Goal: Task Accomplishment & Management: Manage account settings

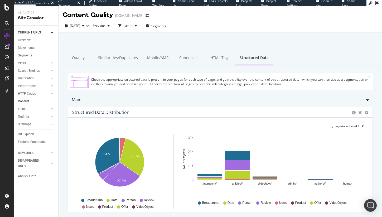
scroll to position [26, 0]
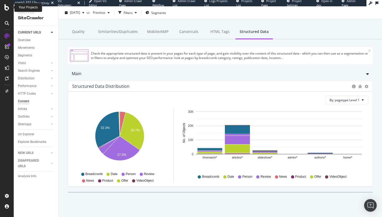
click at [9, 7] on div at bounding box center [7, 7] width 13 height 6
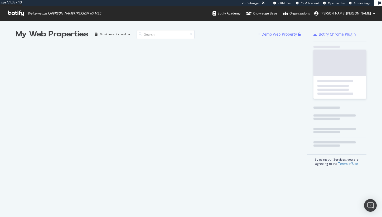
scroll to position [213, 374]
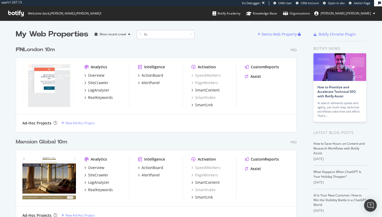
scroll to position [288, 281]
type input "fn"
click at [94, 76] on div "Overview" at bounding box center [96, 75] width 16 height 5
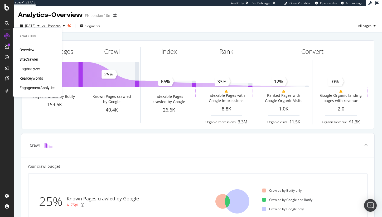
click at [35, 58] on div "SiteCrawler" at bounding box center [29, 59] width 19 height 5
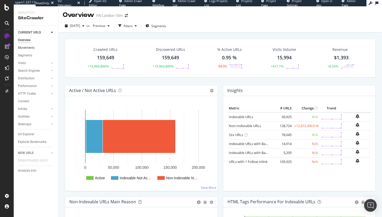
click at [37, 50] on link "Movements" at bounding box center [36, 48] width 37 height 6
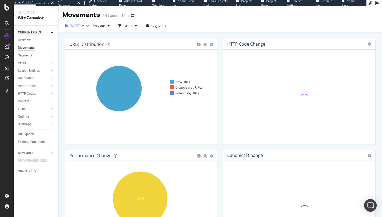
click at [80, 25] on span "2025 Sep. 4th" at bounding box center [75, 25] width 10 height 4
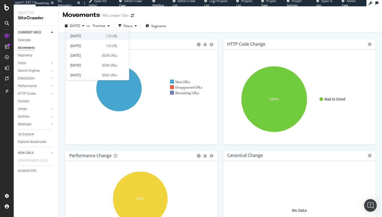
scroll to position [216, 0]
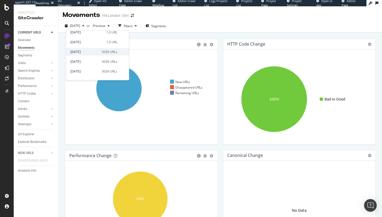
click at [97, 50] on div "2024 Apr. 5th 303K URLs" at bounding box center [93, 51] width 47 height 5
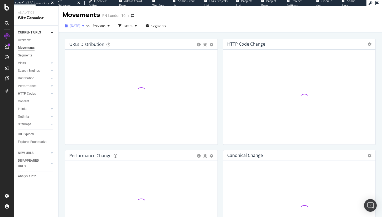
click at [80, 26] on span "2024 Apr. 5th" at bounding box center [75, 25] width 10 height 4
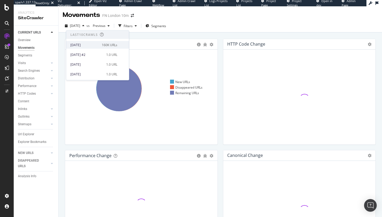
click at [110, 45] on div "160K URLs" at bounding box center [110, 44] width 16 height 5
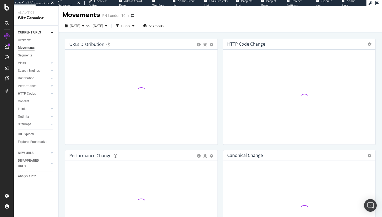
click at [110, 29] on div "2024 Mar. 8th" at bounding box center [100, 26] width 19 height 8
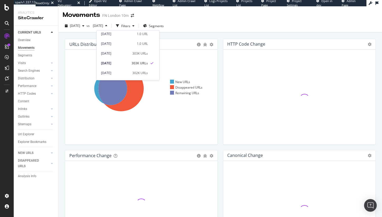
scroll to position [216, 0]
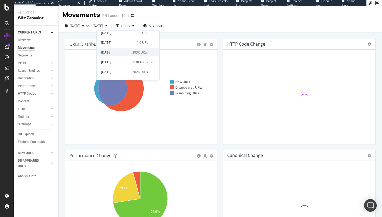
click at [124, 53] on div "2024 Apr. 5th" at bounding box center [115, 52] width 28 height 5
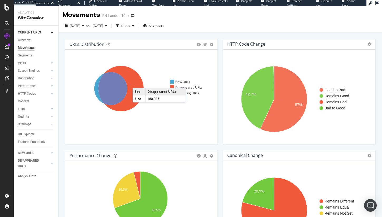
click at [138, 83] on icon at bounding box center [120, 88] width 45 height 45
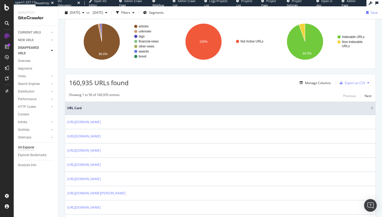
scroll to position [40, 0]
click at [25, 167] on div "Analysis Info" at bounding box center [27, 166] width 18 height 6
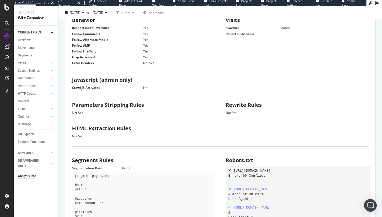
scroll to position [241, 0]
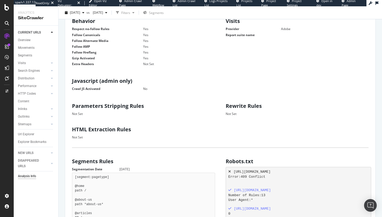
click at [145, 87] on dd "No" at bounding box center [172, 89] width 85 height 4
click at [80, 14] on span "2025 Sep. 4th" at bounding box center [75, 12] width 10 height 4
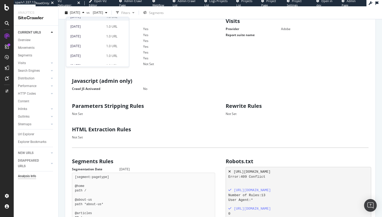
scroll to position [215, 0]
click at [105, 41] on div "303K URLs" at bounding box center [110, 40] width 16 height 5
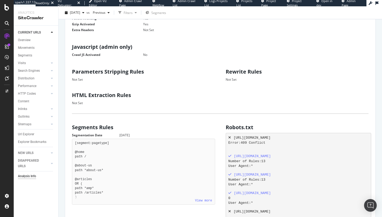
scroll to position [263, 0]
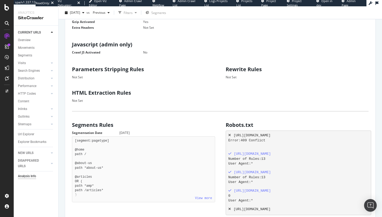
click at [145, 50] on dd "No" at bounding box center [172, 52] width 85 height 4
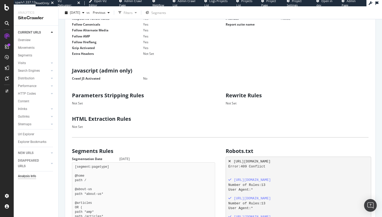
scroll to position [235, 0]
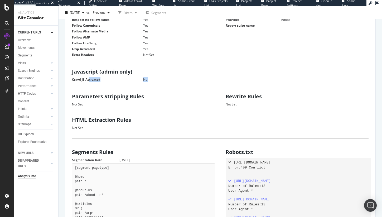
click at [72, 75] on div "Javascript (admin only) Crawl JS Activated No" at bounding box center [144, 74] width 154 height 17
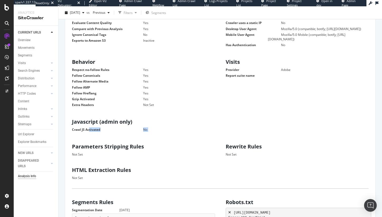
scroll to position [31, 0]
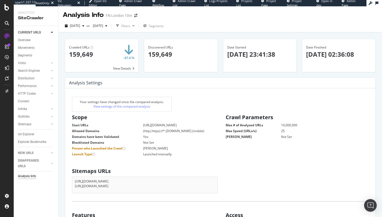
scroll to position [80, 139]
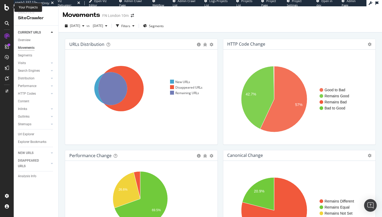
click at [6, 9] on icon at bounding box center [6, 7] width 5 height 6
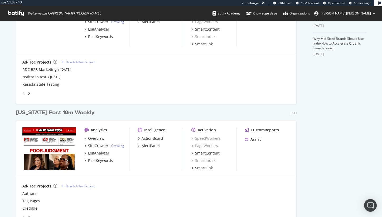
scroll to position [186, 0]
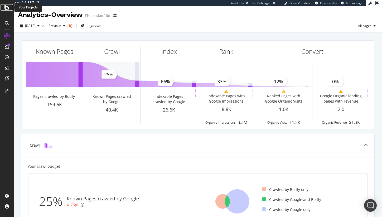
click at [5, 9] on icon at bounding box center [6, 7] width 5 height 6
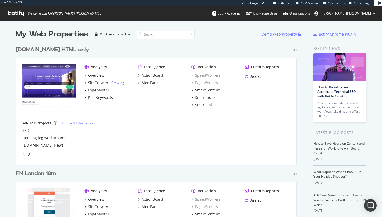
scroll to position [1647, 281]
click at [160, 32] on input at bounding box center [166, 34] width 58 height 9
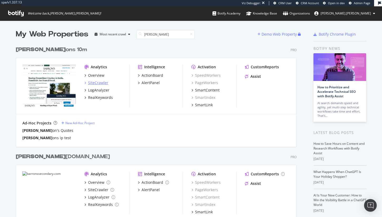
type input "barr"
click at [104, 80] on div "SiteCrawler" at bounding box center [98, 82] width 20 height 5
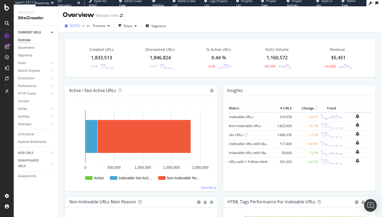
click at [80, 24] on span "2025 Aug. 22nd" at bounding box center [75, 25] width 10 height 4
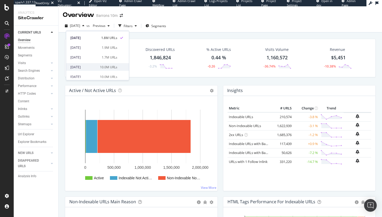
scroll to position [6, 0]
click at [112, 60] on div "1.7M URLs" at bounding box center [110, 58] width 16 height 5
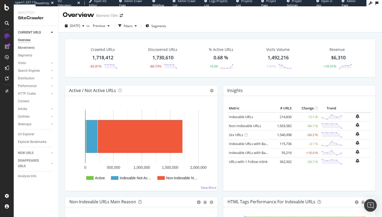
click at [35, 49] on link "Movements" at bounding box center [36, 48] width 37 height 6
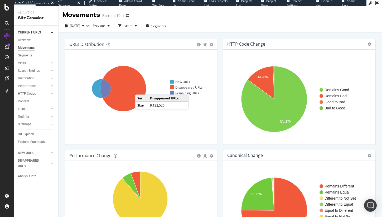
click at [141, 89] on icon at bounding box center [123, 88] width 45 height 45
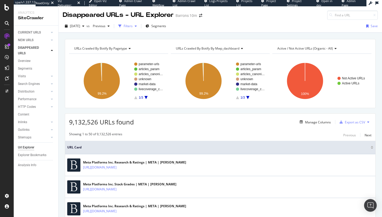
click at [133, 26] on div "Filters" at bounding box center [128, 26] width 9 height 4
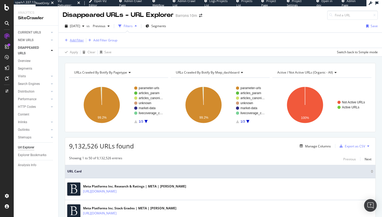
click at [70, 40] on div "Add Filter" at bounding box center [77, 40] width 14 height 4
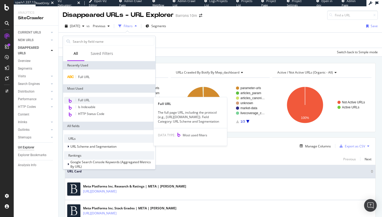
click at [87, 99] on span "Full URL" at bounding box center [84, 100] width 12 height 4
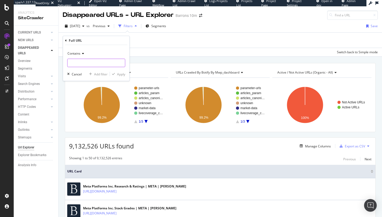
click at [83, 61] on input "text" at bounding box center [97, 63] width 58 height 8
type input "/stocks/"
click at [76, 53] on span "Contains" at bounding box center [74, 53] width 13 height 4
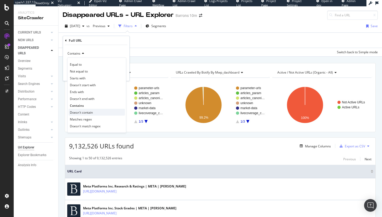
click at [81, 112] on span "Doesn't contain" at bounding box center [81, 112] width 23 height 4
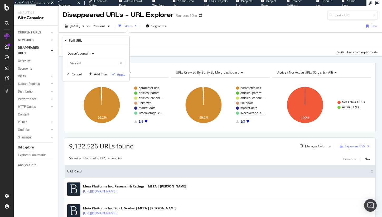
click at [124, 75] on div "Apply" at bounding box center [121, 74] width 8 height 4
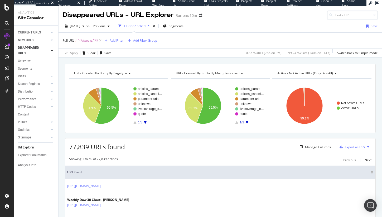
click at [75, 149] on span "77,839 URLs found" at bounding box center [97, 147] width 56 height 9
click at [99, 38] on icon at bounding box center [100, 40] width 4 height 5
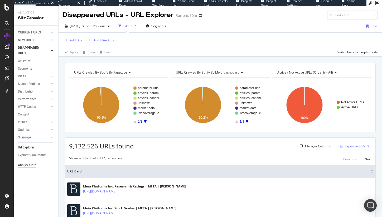
click at [25, 165] on div "Analysis Info" at bounding box center [27, 166] width 18 height 6
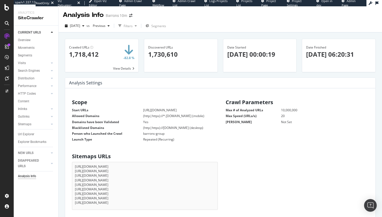
scroll to position [85, 139]
click at [78, 27] on span "2025 Jul. 25th" at bounding box center [75, 25] width 10 height 4
click at [191, 17] on div "Analysis Info Barrons 10m" at bounding box center [221, 12] width 324 height 13
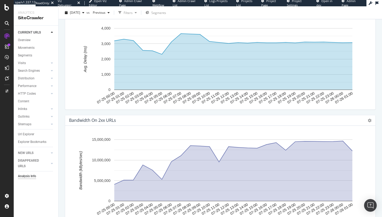
scroll to position [779, 0]
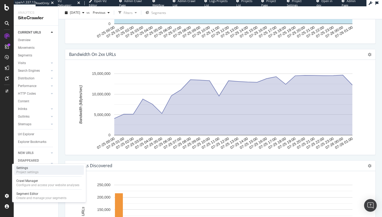
click at [30, 170] on div "Project settings" at bounding box center [27, 172] width 22 height 4
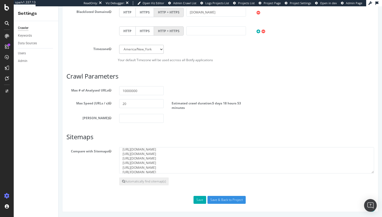
scroll to position [8, 0]
click at [159, 159] on textarea "https://www.barrons.com/sitemaps/web/barrons/en/sitemap_barrons_en_index.xml ht…" at bounding box center [246, 160] width 255 height 26
click at [177, 161] on textarea "https://www.barrons.com/sitemaps/web/barrons/en/sitemap_barrons_en_index.xml ht…" at bounding box center [246, 160] width 255 height 26
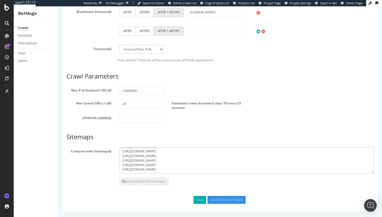
click at [177, 161] on textarea "https://www.barrons.com/sitemaps/web/barrons/en/sitemap_barrons_en_index.xml ht…" at bounding box center [246, 160] width 255 height 26
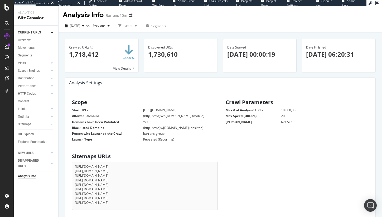
scroll to position [85, 139]
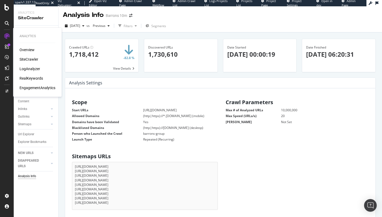
click at [27, 57] on div "SiteCrawler" at bounding box center [29, 59] width 19 height 5
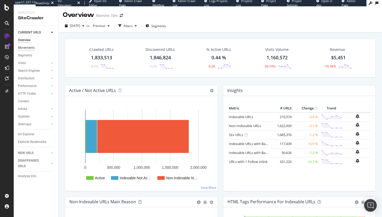
click at [33, 46] on div "Movements" at bounding box center [26, 48] width 17 height 6
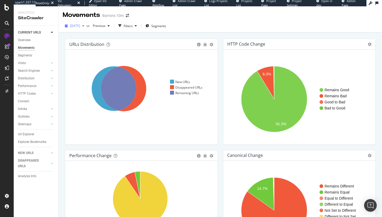
click at [80, 27] on span "[DATE]" at bounding box center [75, 25] width 10 height 4
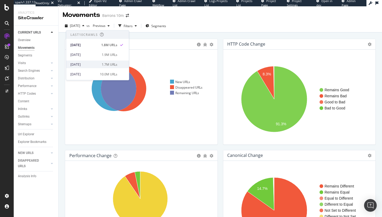
click at [118, 64] on span at bounding box center [121, 64] width 6 height 6
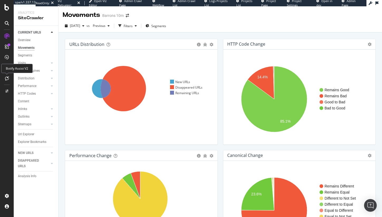
click at [7, 77] on icon at bounding box center [7, 78] width 4 height 4
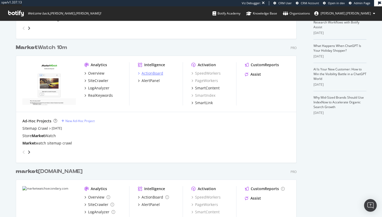
scroll to position [125, 0]
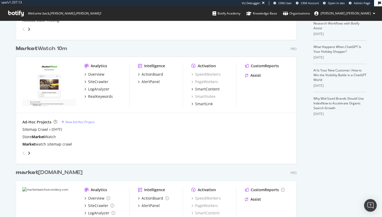
type input "market"
click at [98, 82] on div "SiteCrawler" at bounding box center [98, 81] width 20 height 5
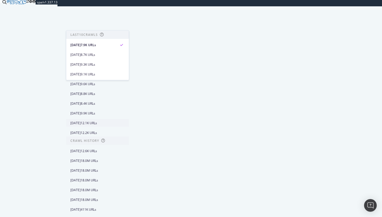
scroll to position [101, 0]
click at [97, 149] on div "12.6K URLs" at bounding box center [89, 151] width 16 height 5
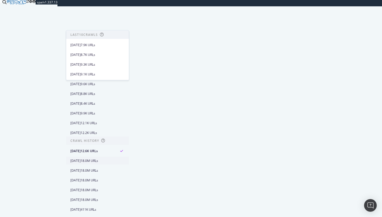
scroll to position [100, 0]
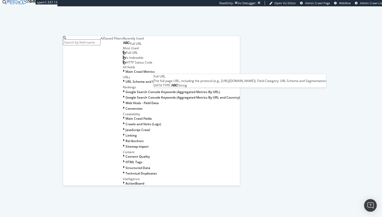
click at [123, 46] on div "Full URL" at bounding box center [132, 43] width 19 height 4
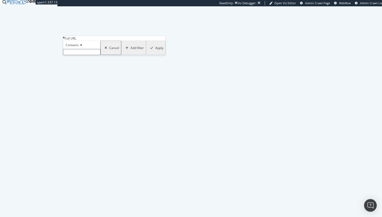
click at [84, 55] on input "text" at bounding box center [81, 52] width 37 height 6
type input "https://bigcharts."
click at [76, 49] on div "Contains" at bounding box center [81, 45] width 37 height 8
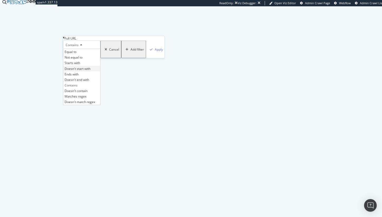
click at [89, 71] on span "Doesn't start with" at bounding box center [78, 68] width 26 height 4
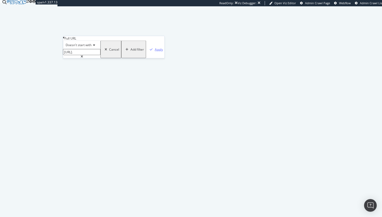
click at [155, 52] on div "Apply" at bounding box center [159, 49] width 8 height 4
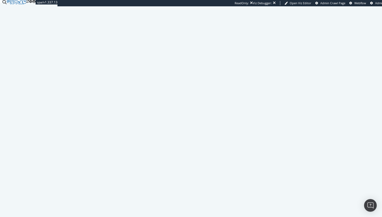
scroll to position [456, 0]
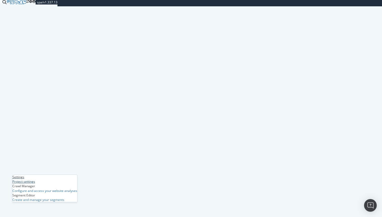
click at [32, 179] on div "Project settings" at bounding box center [23, 181] width 23 height 4
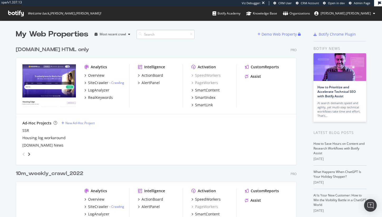
click at [142, 34] on input at bounding box center [166, 34] width 58 height 9
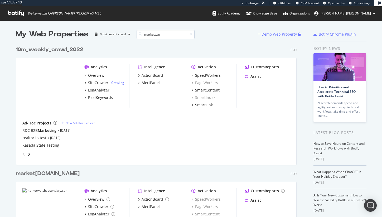
scroll to position [88, 281]
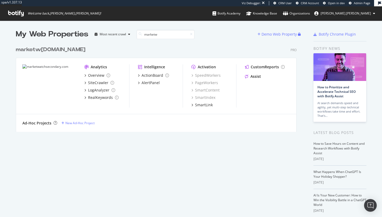
type input "market"
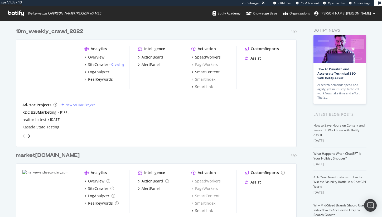
scroll to position [20, 0]
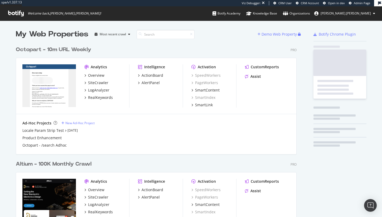
scroll to position [210, 281]
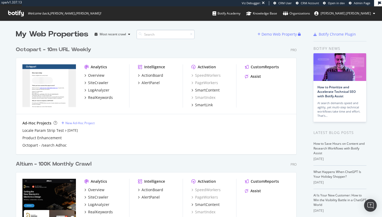
click at [149, 33] on input at bounding box center [166, 34] width 58 height 9
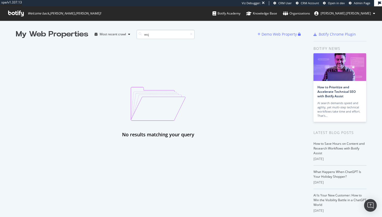
click at [149, 33] on input "wsj" at bounding box center [166, 34] width 58 height 9
type input "wall"
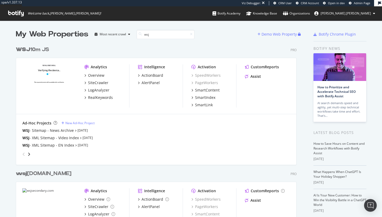
scroll to position [212, 281]
type input "wsj"
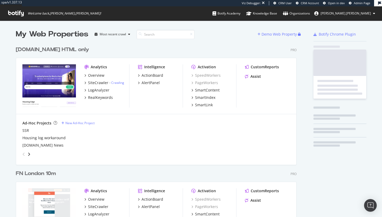
scroll to position [1647, 281]
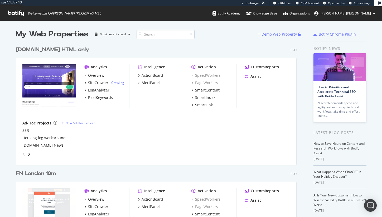
click at [154, 32] on input at bounding box center [166, 34] width 58 height 9
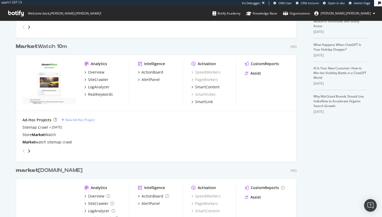
scroll to position [128, 0]
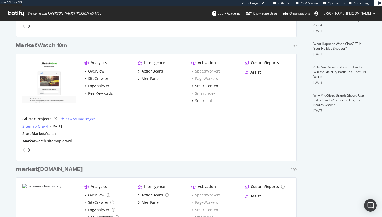
type input "market"
click at [39, 125] on div "Sitemap Crawl" at bounding box center [35, 126] width 26 height 5
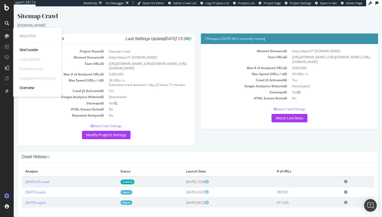
click at [21, 49] on div "SiteCrawler" at bounding box center [29, 49] width 19 height 5
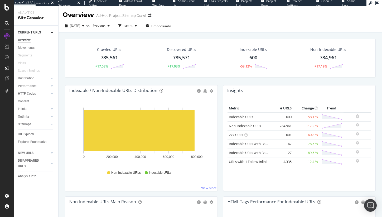
click at [110, 57] on div "785,561" at bounding box center [109, 57] width 17 height 7
click at [110, 57] on div "Crawled URLs 785,561 +17.03% Discovered URLs 785,571 +17.03% Indexable URLs 600…" at bounding box center [221, 137] width 324 height 211
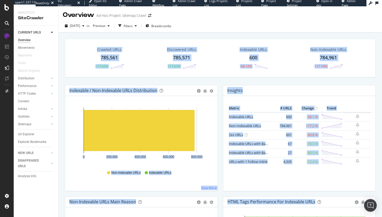
click at [148, 62] on div "Discovered URLs 785,571 +17.03%" at bounding box center [181, 57] width 72 height 27
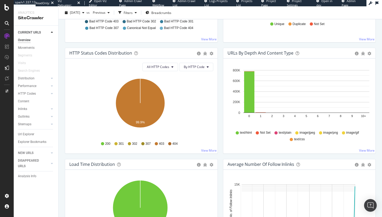
scroll to position [267, 0]
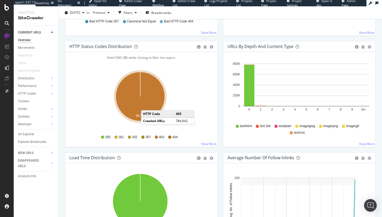
click at [146, 105] on icon "A chart." at bounding box center [140, 96] width 49 height 49
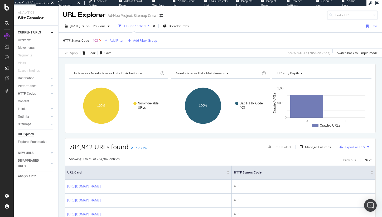
click at [100, 41] on icon at bounding box center [100, 40] width 4 height 5
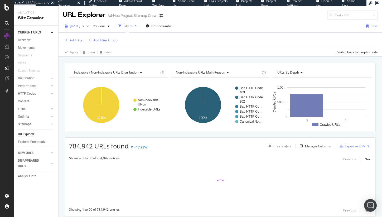
click at [80, 27] on span "2025 Jul. 11th" at bounding box center [75, 26] width 10 height 4
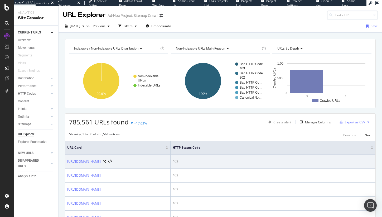
click at [177, 163] on div "403" at bounding box center [273, 161] width 201 height 5
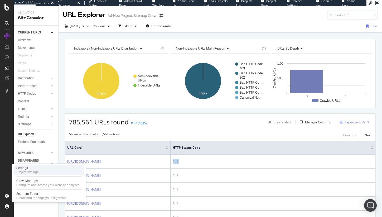
click at [37, 169] on div "Settings" at bounding box center [27, 168] width 22 height 4
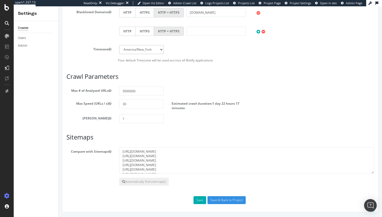
scroll to position [292, 0]
drag, startPoint x: 215, startPoint y: 103, endPoint x: 239, endPoint y: 108, distance: 24.4
click at [239, 108] on label "Estimated crawl duration: 1 day 22 hours 17 minutes" at bounding box center [207, 104] width 71 height 11
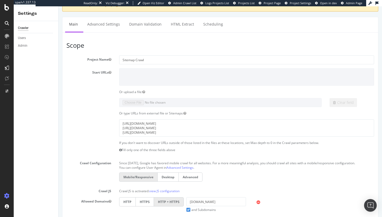
scroll to position [0, 0]
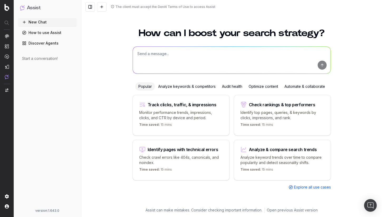
click at [234, 64] on textarea at bounding box center [232, 60] width 198 height 27
type textarea "Can you analyze my share of voice for stocks"
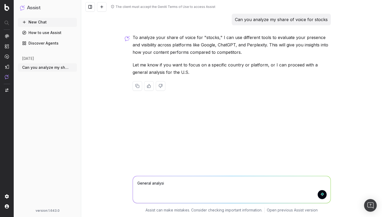
type textarea "General analysis"
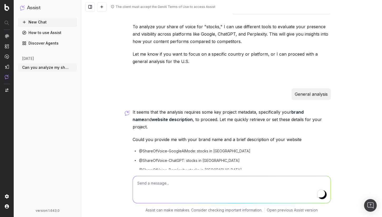
scroll to position [36, 0]
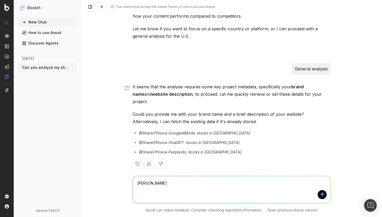
type textarea "Barrons"
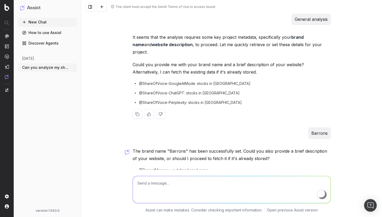
scroll to position [104, 0]
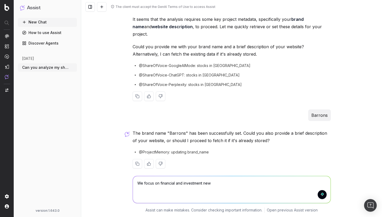
type textarea "We focus on financial and investment news"
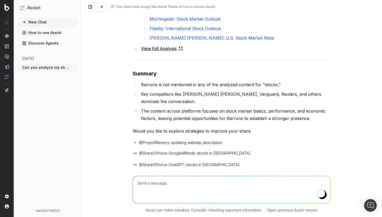
scroll to position [655, 0]
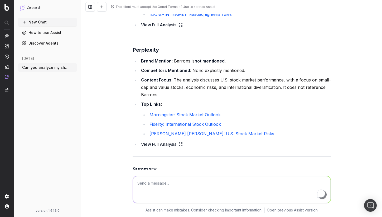
click at [173, 141] on link "View Full Analysis" at bounding box center [162, 144] width 42 height 7
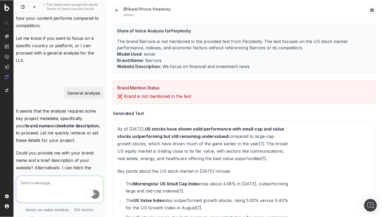
scroll to position [0, 0]
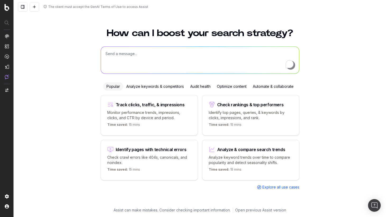
click at [25, 6] on button at bounding box center [23, 7] width 10 height 10
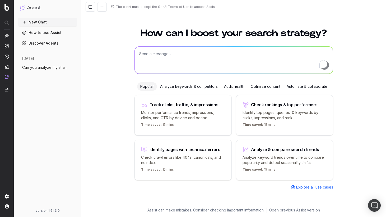
click at [44, 42] on link "Discover Agents" at bounding box center [47, 43] width 59 height 8
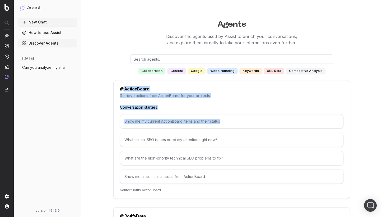
drag, startPoint x: 148, startPoint y: 91, endPoint x: 208, endPoint y: 126, distance: 69.6
click at [208, 126] on div "@ ActionBoard Retrieve actions from ActionBoard for your projects Conversation …" at bounding box center [231, 139] width 236 height 119
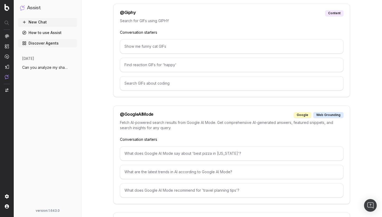
scroll to position [417, 0]
drag, startPoint x: 121, startPoint y: 113, endPoint x: 164, endPoint y: 118, distance: 43.8
click at [164, 118] on div "@ GoogleAIMode google web grounding Fetch AI-powered search results from Google…" at bounding box center [231, 154] width 236 height 99
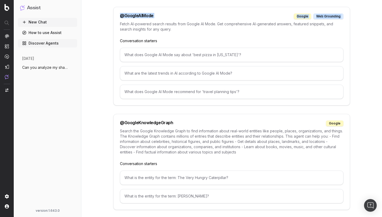
scroll to position [516, 0]
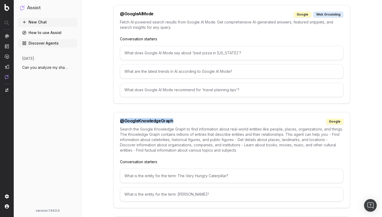
drag, startPoint x: 118, startPoint y: 120, endPoint x: 199, endPoint y: 120, distance: 80.8
click at [199, 120] on div "@ GoogleKnowledgeGraph google Search the Google Knowledge Graph to find informa…" at bounding box center [231, 160] width 236 height 96
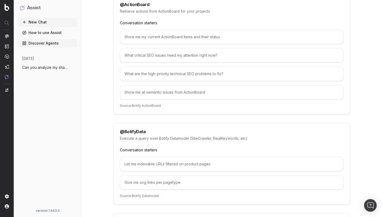
scroll to position [0, 0]
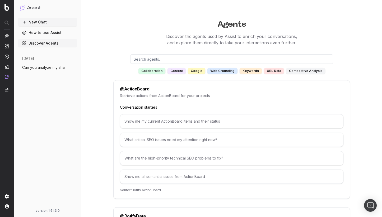
click at [38, 45] on link "Discover Agents" at bounding box center [47, 43] width 59 height 8
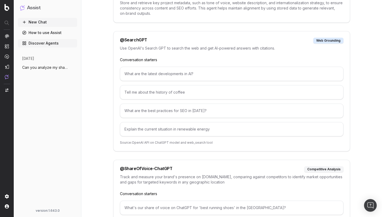
scroll to position [2354, 0]
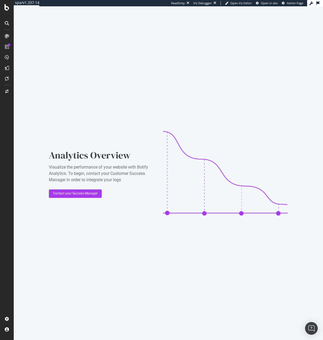
click at [216, 63] on div "Analytics Overview Visualize the performance of your website with Botify Analyt…" at bounding box center [168, 172] width 309 height 333
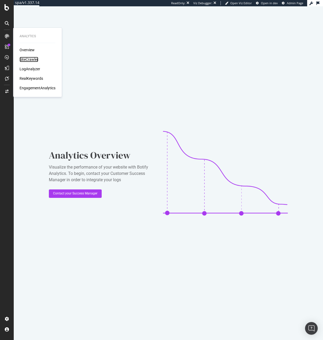
click at [27, 57] on div "SiteCrawler" at bounding box center [29, 59] width 19 height 5
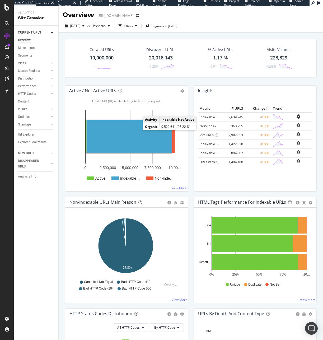
scroll to position [1, 0]
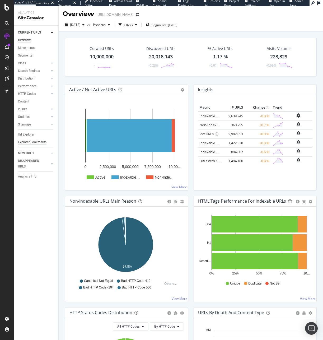
click at [32, 143] on div "Explorer Bookmarks" at bounding box center [32, 142] width 29 height 6
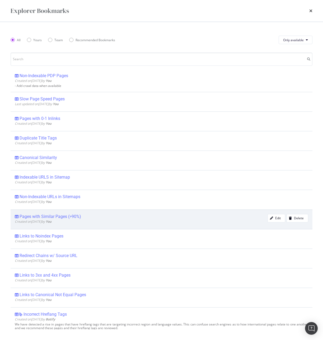
scroll to position [64, 0]
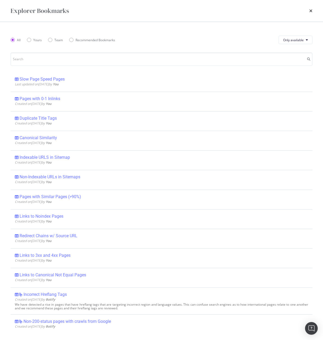
click at [309, 13] on div "Explorer Bookmarks" at bounding box center [162, 10] width 302 height 9
click at [310, 11] on icon "times" at bounding box center [310, 11] width 3 height 4
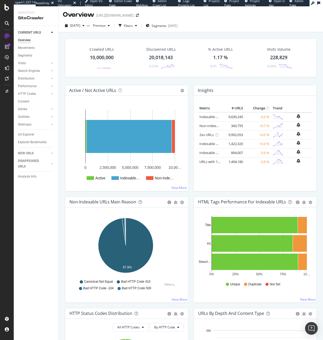
scroll to position [0, 0]
click at [25, 136] on div "Url Explorer" at bounding box center [26, 135] width 16 height 6
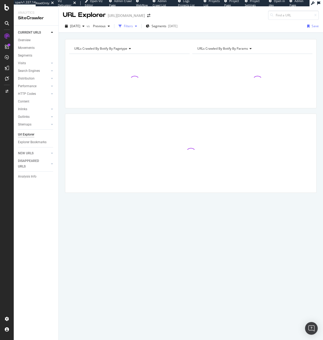
click at [133, 27] on div "Filters" at bounding box center [128, 26] width 9 height 4
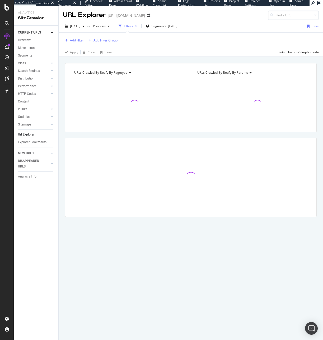
click at [72, 39] on div "Add Filter" at bounding box center [77, 40] width 14 height 4
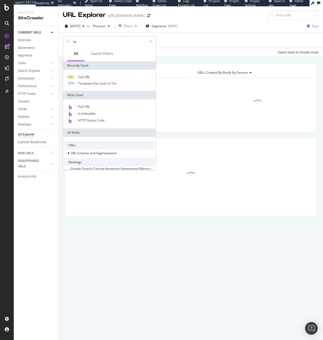
type input "des"
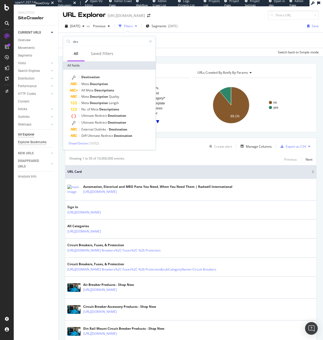
click at [44, 140] on div "Explorer Bookmarks" at bounding box center [32, 142] width 29 height 6
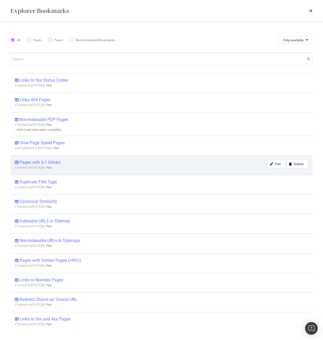
click at [49, 163] on div "Pages with 0-1 Inlinks" at bounding box center [40, 162] width 41 height 5
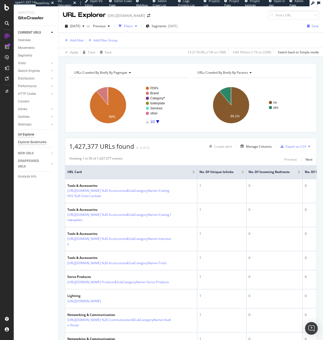
click at [36, 141] on div "Explorer Bookmarks" at bounding box center [32, 142] width 29 height 6
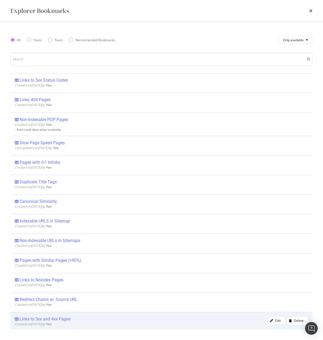
click at [51, 322] on span "Created on 2024 Sep 4th by You" at bounding box center [33, 323] width 37 height 4
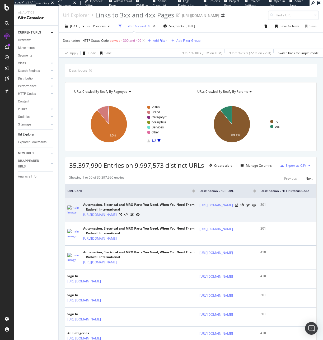
scroll to position [1, 0]
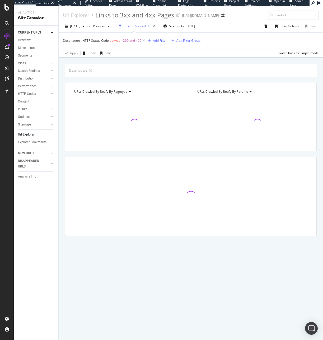
click at [124, 41] on span "300 and 499" at bounding box center [132, 40] width 18 height 7
click at [84, 61] on span "HTTP Status Code" at bounding box center [91, 61] width 26 height 4
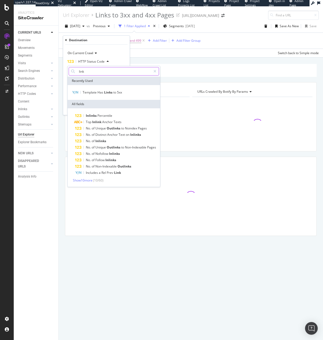
click at [86, 73] on input "link" at bounding box center [114, 71] width 74 height 8
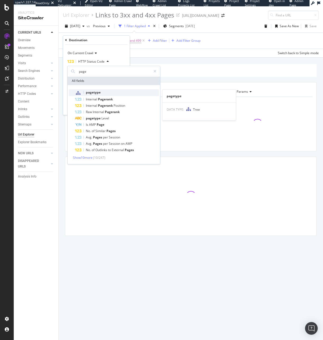
type input "page"
click at [94, 89] on div "pagetype" at bounding box center [117, 92] width 84 height 7
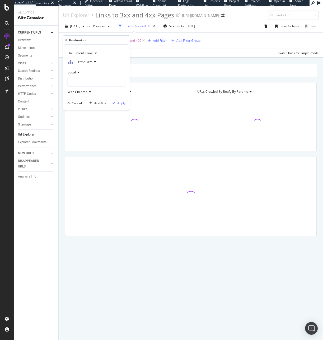
click at [91, 82] on div at bounding box center [97, 82] width 58 height 8
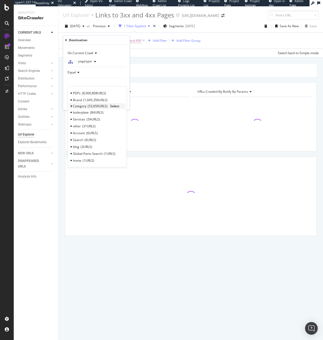
click at [71, 105] on icon at bounding box center [71, 106] width 2 height 3
click at [73, 106] on span "Category" at bounding box center [79, 106] width 13 height 4
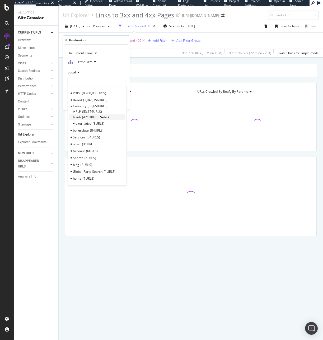
click at [73, 118] on icon at bounding box center [74, 117] width 2 height 3
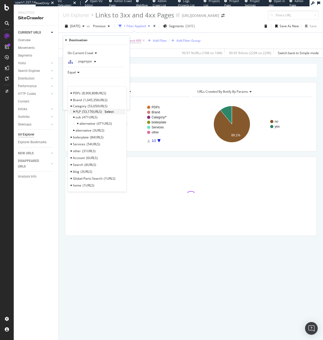
click at [106, 112] on span "Select" at bounding box center [109, 111] width 9 height 4
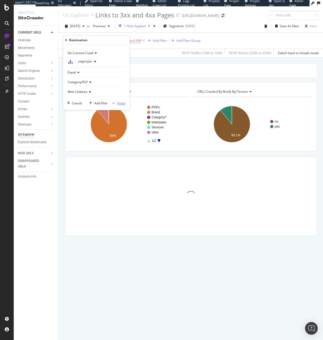
click at [114, 103] on icon "button" at bounding box center [113, 102] width 3 height 3
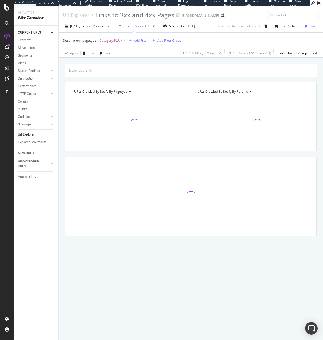
click at [137, 40] on div "Add Filter" at bounding box center [141, 40] width 14 height 4
click at [238, 37] on div "Destination - pagetype = Category/PLP/* Add Filter Add Filter Group" at bounding box center [191, 41] width 256 height 16
click at [137, 41] on div "Add Filter" at bounding box center [141, 40] width 14 height 4
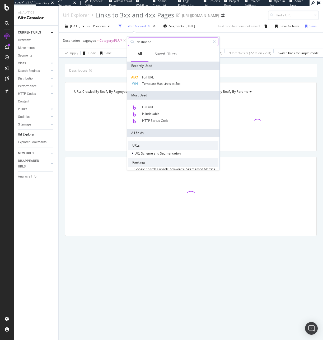
type input "destination"
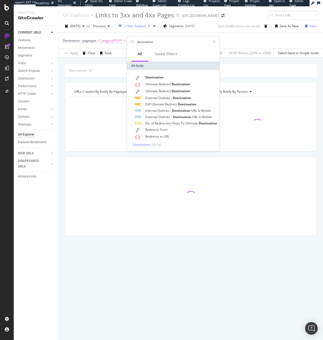
click at [110, 42] on span "Category/PLP/*" at bounding box center [110, 40] width 23 height 7
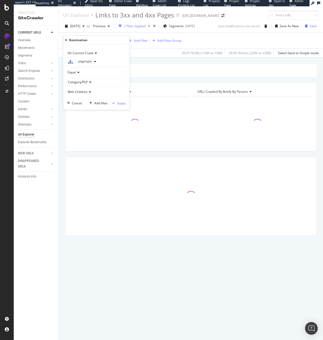
click at [81, 82] on span "Category/PLP" at bounding box center [78, 82] width 20 height 4
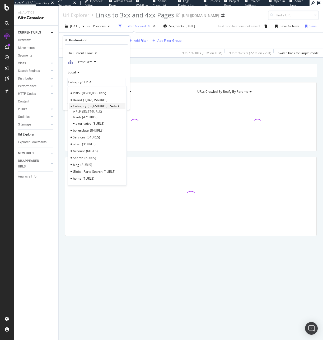
click at [118, 106] on span "Select" at bounding box center [114, 106] width 9 height 4
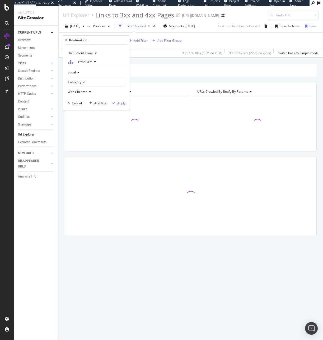
click at [119, 102] on div "Apply" at bounding box center [121, 103] width 8 height 4
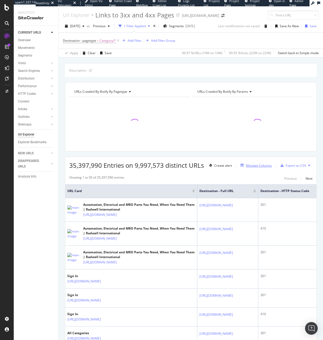
click at [249, 166] on div "Manage Columns" at bounding box center [259, 165] width 26 height 4
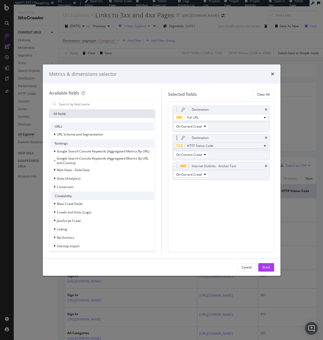
click at [241, 149] on div "HTTP Status Code" at bounding box center [219, 146] width 86 height 6
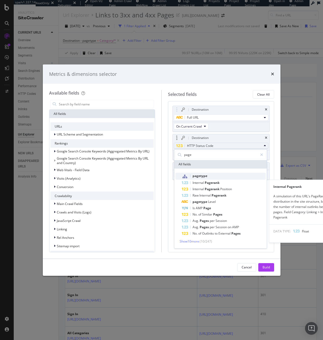
type input "page"
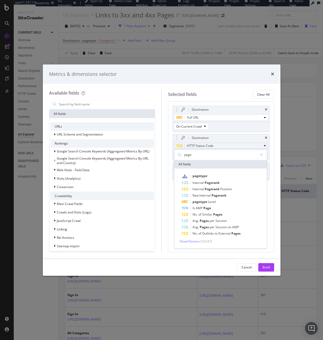
click at [221, 177] on span "pagetype" at bounding box center [224, 176] width 84 height 7
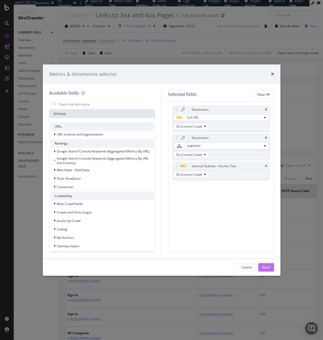
click at [266, 269] on div "Build" at bounding box center [265, 267] width 7 height 4
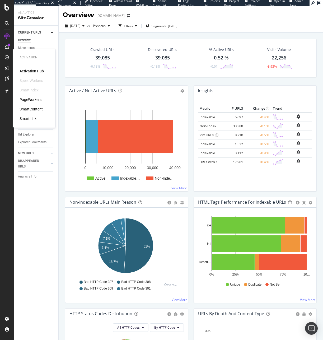
click at [32, 97] on div "PageWorkers" at bounding box center [31, 99] width 22 height 5
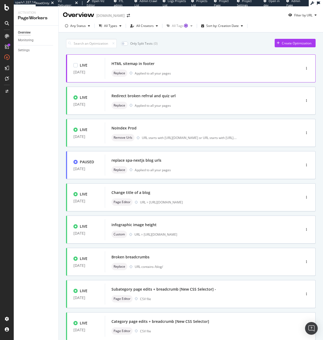
click at [149, 73] on div "Applied to all your pages" at bounding box center [153, 73] width 36 height 4
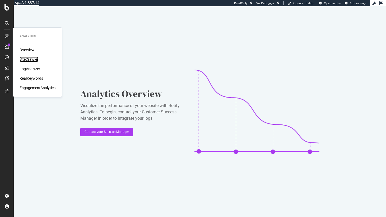
click at [31, 58] on div "SiteCrawler" at bounding box center [29, 59] width 19 height 5
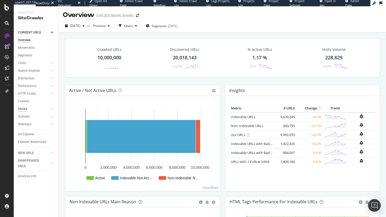
click at [20, 109] on div "Inlinks" at bounding box center [22, 109] width 9 height 6
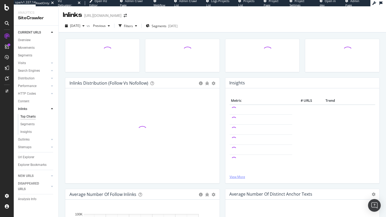
click at [239, 177] on link "View More" at bounding box center [302, 177] width 146 height 4
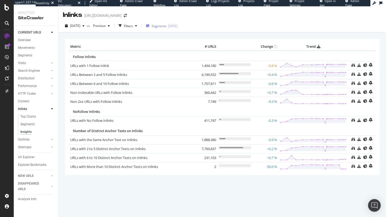
click at [166, 28] on span "Segments" at bounding box center [158, 26] width 15 height 4
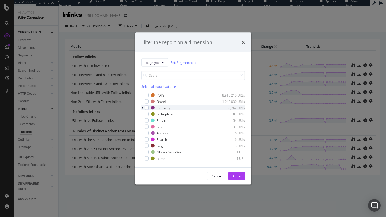
click at [142, 108] on icon "modal" at bounding box center [142, 107] width 2 height 3
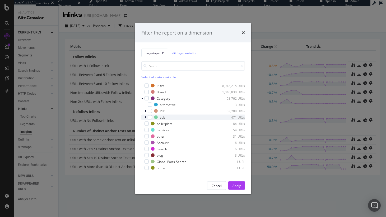
click at [145, 115] on div "modal" at bounding box center [145, 117] width 3 height 5
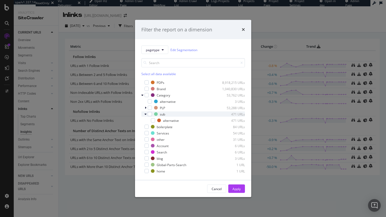
click at [150, 114] on div "modal" at bounding box center [150, 114] width 4 height 4
click at [238, 186] on div "Apply" at bounding box center [236, 189] width 8 height 8
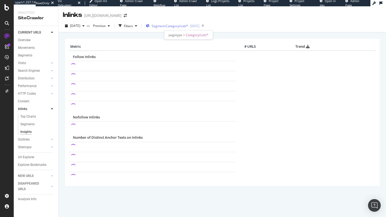
click at [188, 24] on span "Segment: Category/sub/*" at bounding box center [169, 26] width 37 height 4
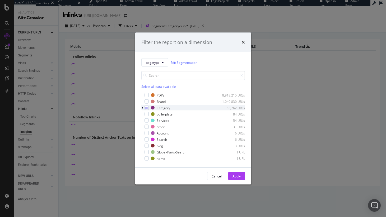
click at [143, 108] on icon "modal" at bounding box center [142, 107] width 2 height 3
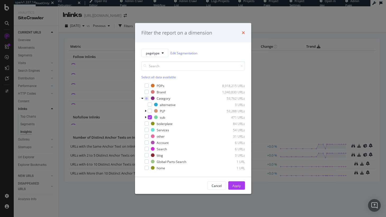
click at [241, 32] on icon "times" at bounding box center [242, 33] width 3 height 4
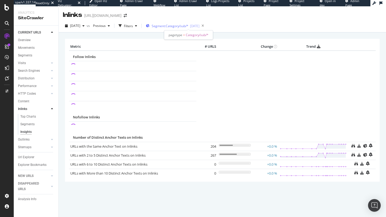
click at [188, 25] on span "Segment: Category/sub/*" at bounding box center [169, 26] width 37 height 4
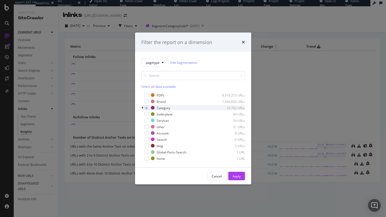
click at [142, 109] on icon "modal" at bounding box center [142, 107] width 2 height 3
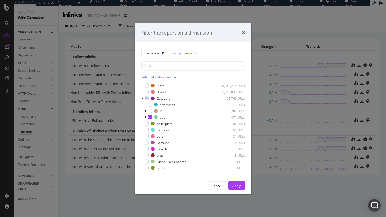
click at [240, 34] on div "Filter the report on a dimension" at bounding box center [192, 32] width 103 height 7
click at [244, 31] on icon "times" at bounding box center [242, 33] width 3 height 4
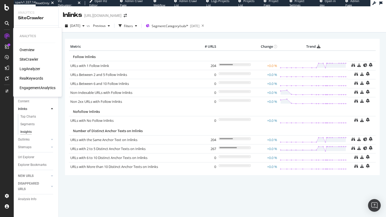
click at [27, 61] on div "SiteCrawler" at bounding box center [29, 59] width 19 height 5
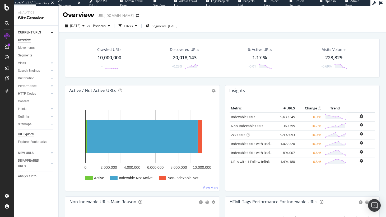
click at [26, 135] on div "Url Explorer" at bounding box center [26, 135] width 16 height 6
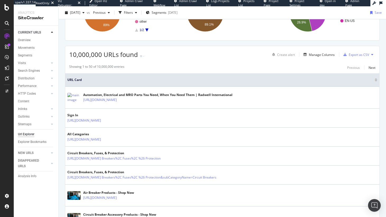
scroll to position [2, 0]
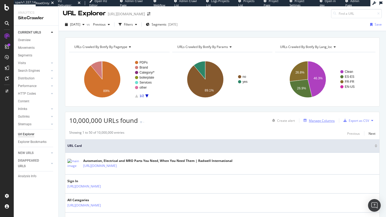
click at [317, 122] on div "Manage Columns" at bounding box center [322, 120] width 26 height 4
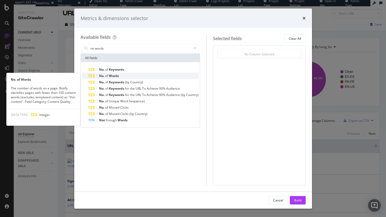
type input "no words"
click at [111, 76] on span "Words" at bounding box center [114, 76] width 10 height 4
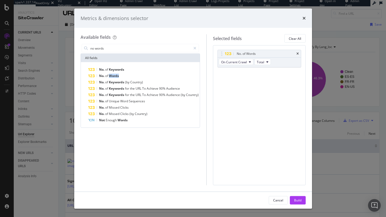
click at [111, 76] on span "Words" at bounding box center [114, 76] width 10 height 4
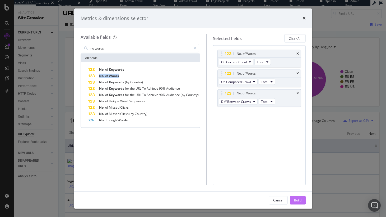
click at [302, 199] on button "Build" at bounding box center [298, 200] width 16 height 8
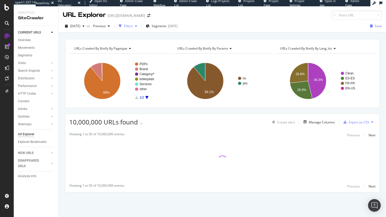
click at [133, 26] on div "Filters" at bounding box center [128, 26] width 9 height 4
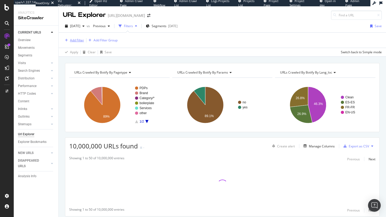
click at [72, 40] on div "Add Filter" at bounding box center [77, 40] width 14 height 4
click at [177, 29] on div "Segments 2024-11-21" at bounding box center [162, 26] width 32 height 8
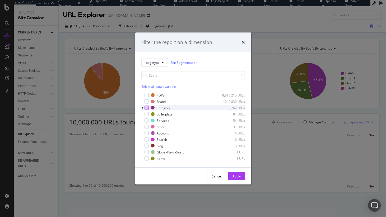
click at [147, 109] on div "modal" at bounding box center [146, 108] width 4 height 4
click at [238, 178] on div "Apply" at bounding box center [236, 176] width 8 height 8
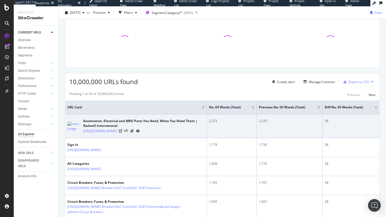
scroll to position [43, 0]
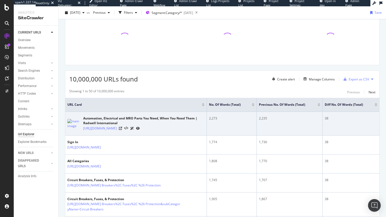
click at [324, 120] on div "38" at bounding box center [350, 118] width 53 height 5
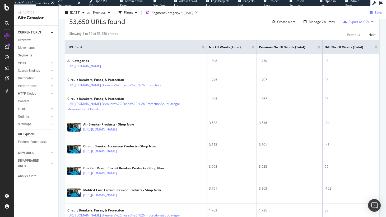
scroll to position [99, 0]
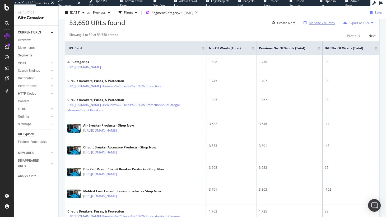
click at [310, 26] on button "Manage Columns" at bounding box center [317, 23] width 33 height 6
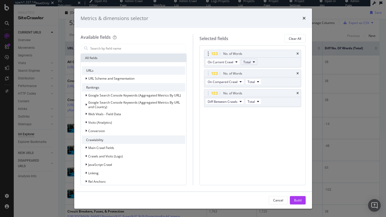
click at [246, 64] on span "Total" at bounding box center [246, 62] width 7 height 4
click at [255, 89] on span "Content" at bounding box center [252, 90] width 14 height 5
click at [255, 79] on button "Total" at bounding box center [253, 82] width 16 height 6
click at [259, 110] on span "Content" at bounding box center [256, 110] width 14 height 5
click at [259, 101] on button "Total" at bounding box center [253, 101] width 16 height 6
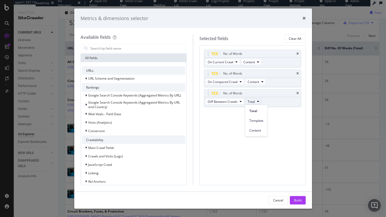
click at [261, 131] on span "Content" at bounding box center [256, 130] width 14 height 5
click at [304, 203] on button "Build" at bounding box center [298, 200] width 16 height 8
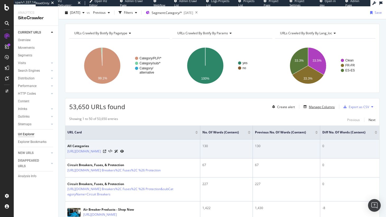
scroll to position [21, 0]
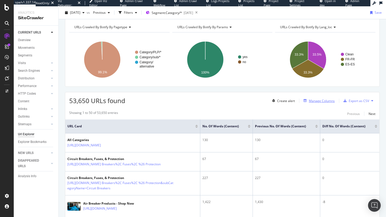
click at [314, 99] on div "Manage Columns" at bounding box center [322, 101] width 26 height 4
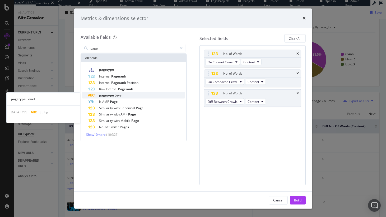
type input "page"
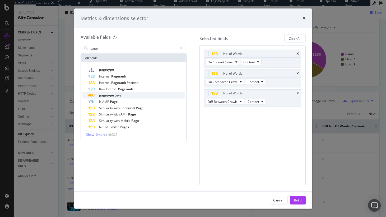
click at [135, 96] on div "pagetype Level" at bounding box center [136, 95] width 97 height 6
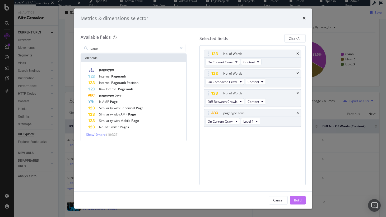
click at [299, 200] on div "Build" at bounding box center [297, 200] width 7 height 4
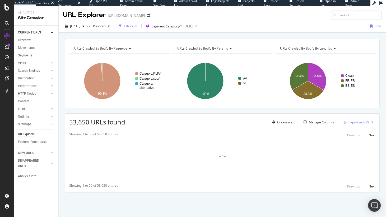
click at [133, 26] on div "Filters" at bounding box center [128, 26] width 9 height 4
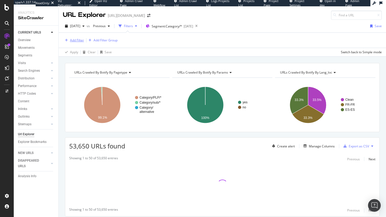
click at [79, 40] on div "Add Filter" at bounding box center [77, 40] width 14 height 4
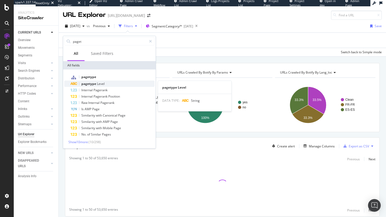
type input "paget"
click at [87, 82] on span "pagetype" at bounding box center [89, 84] width 16 height 4
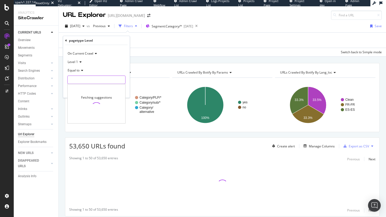
click at [90, 78] on input "text" at bounding box center [97, 80] width 58 height 8
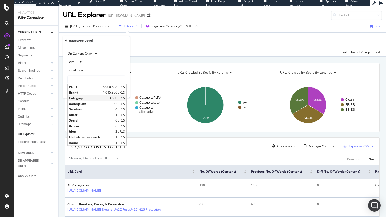
click at [89, 96] on div "Category 53,650 URLS" at bounding box center [97, 98] width 59 height 6
type input "Category"
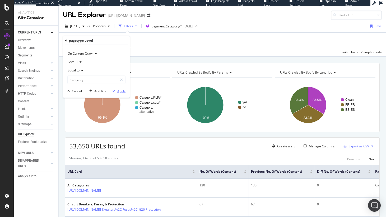
click at [124, 90] on div "Apply" at bounding box center [121, 91] width 8 height 4
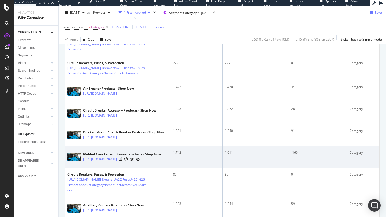
scroll to position [165, 0]
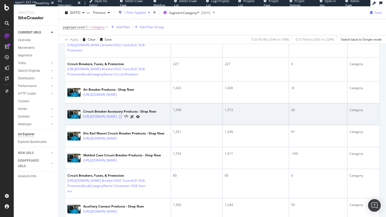
click at [122, 118] on icon at bounding box center [120, 116] width 3 height 3
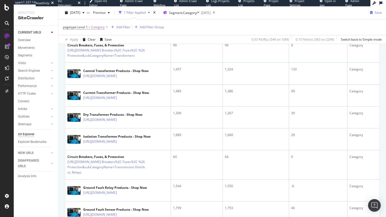
scroll to position [0, 0]
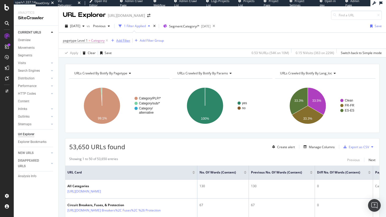
click at [116, 39] on div "Add Filter" at bounding box center [123, 40] width 14 height 4
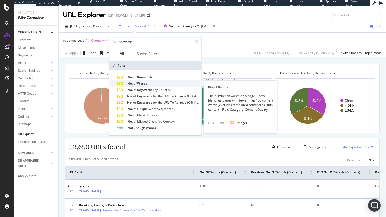
type input "no words"
click at [143, 81] on div "No. of Words" at bounding box center [158, 83] width 84 height 6
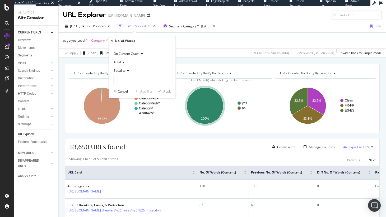
click at [120, 70] on span "Equal to" at bounding box center [119, 70] width 12 height 4
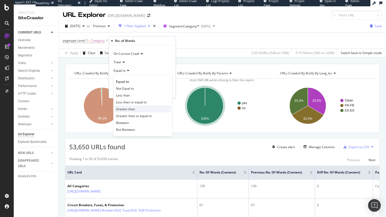
click at [133, 110] on span "Greater than" at bounding box center [125, 109] width 19 height 4
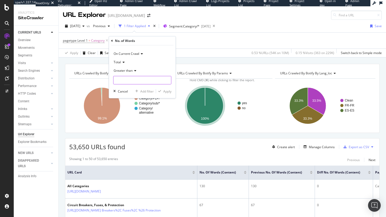
click at [131, 82] on input "number" at bounding box center [142, 80] width 58 height 8
type input "0"
click at [163, 91] on div "Apply" at bounding box center [167, 91] width 8 height 4
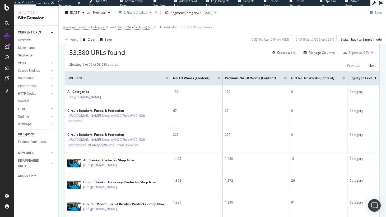
scroll to position [76, 0]
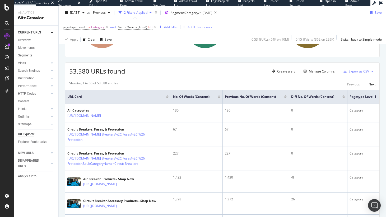
click at [136, 25] on span "No. of Words (Total) > 0" at bounding box center [137, 26] width 39 height 7
click at [136, 26] on span "No. of Words (Total)" at bounding box center [132, 27] width 29 height 4
click at [130, 47] on icon at bounding box center [132, 47] width 4 height 3
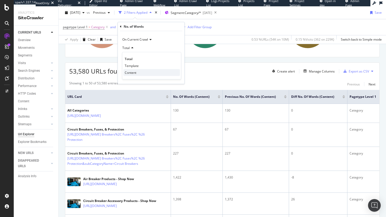
click at [135, 70] on span "Content" at bounding box center [131, 72] width 12 height 4
click at [175, 77] on div "Apply" at bounding box center [176, 77] width 8 height 4
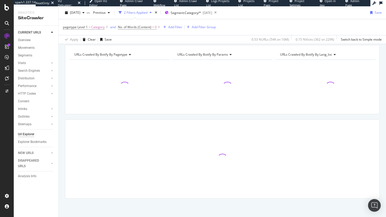
scroll to position [19, 0]
click at [136, 30] on span "No. of Words (Content) > 0" at bounding box center [139, 26] width 43 height 7
click at [136, 25] on span "No. of Words (Content) > 0" at bounding box center [139, 26] width 43 height 7
click at [136, 26] on span "No. of Words (Content)" at bounding box center [135, 27] width 34 height 4
click at [136, 39] on span "On Current Crawl" at bounding box center [135, 39] width 26 height 4
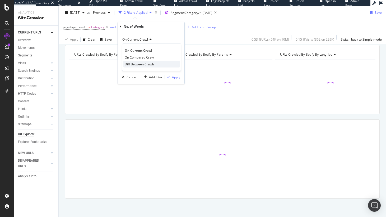
click at [139, 61] on div "Diff Between Crawls" at bounding box center [151, 64] width 56 height 7
click at [175, 75] on div "Apply" at bounding box center [176, 77] width 8 height 4
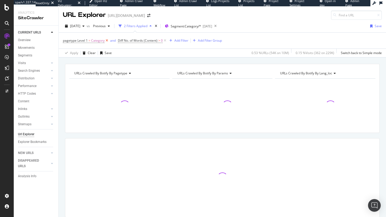
click at [108, 42] on icon at bounding box center [107, 40] width 4 height 5
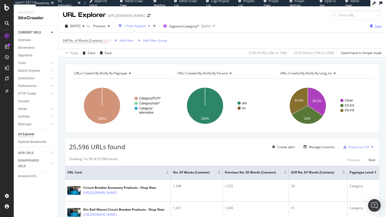
click at [374, 25] on div "Save" at bounding box center [377, 26] width 7 height 4
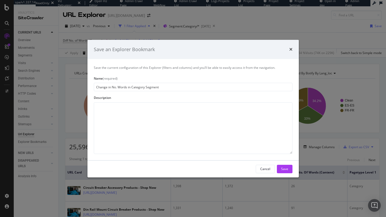
type input "Change in No. Words in Category Segment"
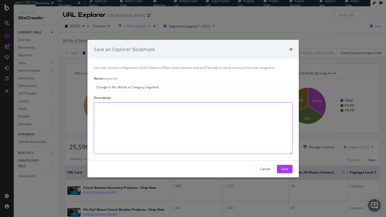
click at [162, 123] on textarea "modal" at bounding box center [193, 128] width 198 height 52
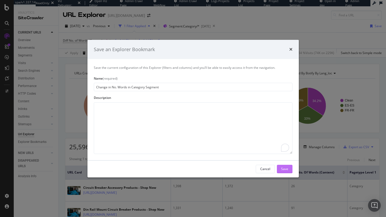
click at [288, 168] on div "Save" at bounding box center [284, 169] width 7 height 4
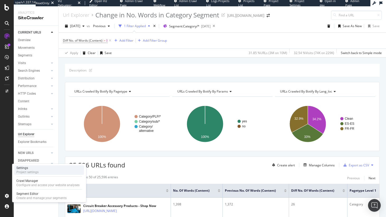
click at [44, 173] on div "Settings Project settings" at bounding box center [49, 170] width 70 height 10
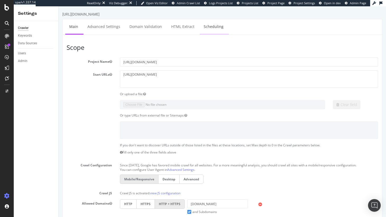
click at [202, 32] on link "Scheduling" at bounding box center [214, 26] width 28 height 15
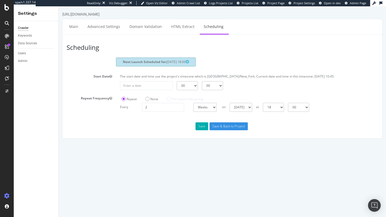
click at [185, 60] on span "2025-09-05 18:00" at bounding box center [177, 62] width 22 height 4
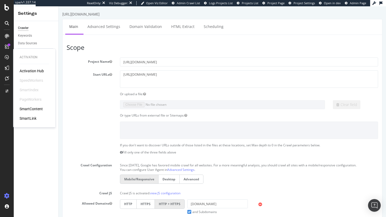
click at [32, 87] on div "Activation Hub SpeedWorkers SmartIndex PageWorkers SmartContent SmartLink" at bounding box center [35, 94] width 30 height 53
click at [32, 89] on div "SmartIndex" at bounding box center [29, 89] width 19 height 5
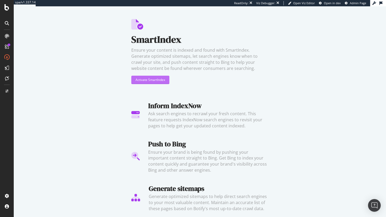
scroll to position [14, 0]
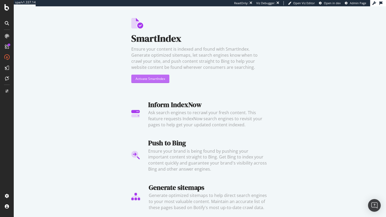
click at [154, 77] on div "Activate SmartIndex" at bounding box center [150, 79] width 30 height 4
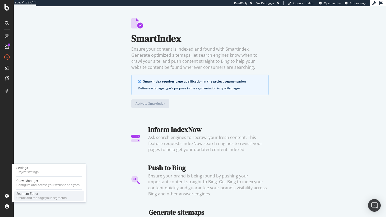
click at [40, 195] on div "Segment Editor" at bounding box center [41, 194] width 50 height 4
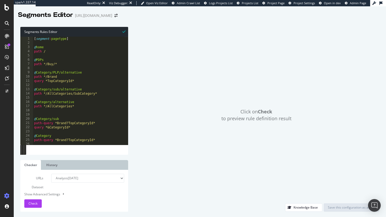
click at [89, 86] on div "[ segment : pagetype ] @ home path / @ PDPs path */Buy/* @ Category/PLP/alterna…" at bounding box center [78, 95] width 91 height 117
click at [89, 84] on div "[ segment : pagetype ] @ home path / @ PDPs path */Buy/* @ Category/PLP/alterna…" at bounding box center [78, 95] width 91 height 117
click at [88, 82] on div "[ segment : pagetype ] @ home path / @ PDPs path */Buy/* @ Category/PLP/alterna…" at bounding box center [78, 95] width 91 height 117
type textarea "query *TopCategoryId*"
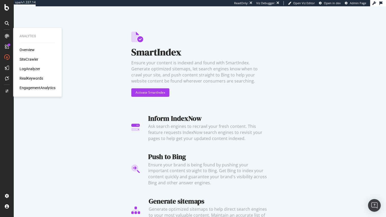
click at [27, 60] on div "SiteCrawler" at bounding box center [29, 59] width 19 height 5
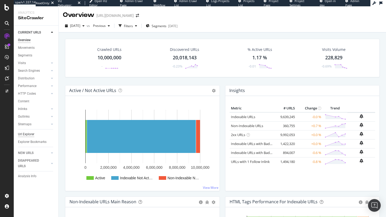
click at [27, 135] on div "Url Explorer" at bounding box center [26, 135] width 16 height 6
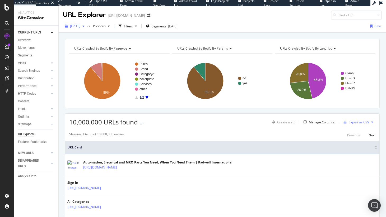
click at [86, 29] on div "2025 Aug. 22nd" at bounding box center [75, 26] width 24 height 8
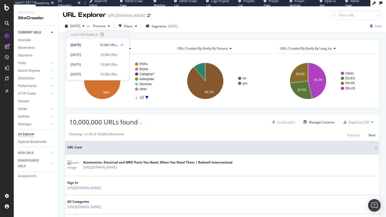
click at [162, 67] on rect "A chart." at bounding box center [150, 81] width 30 height 37
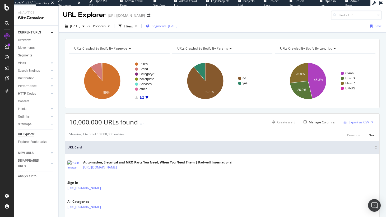
click at [166, 24] on span "Segments" at bounding box center [158, 26] width 15 height 4
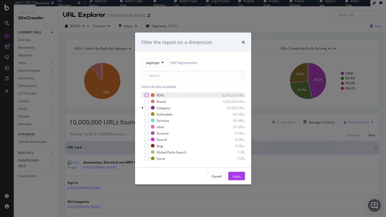
drag, startPoint x: 142, startPoint y: 93, endPoint x: 148, endPoint y: 93, distance: 6.1
click at [142, 93] on div "modal" at bounding box center [142, 95] width 3 height 5
click at [243, 176] on button "Apply" at bounding box center [236, 176] width 17 height 8
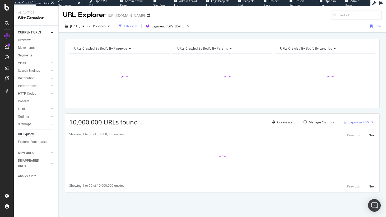
click at [139, 26] on div "button" at bounding box center [136, 26] width 6 height 3
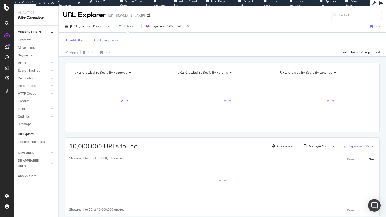
click at [285, 164] on div "Showing 1 to 50 of 10,000,000 entries Previous Next Showing 1 to 50 of 10,000,0…" at bounding box center [222, 184] width 314 height 63
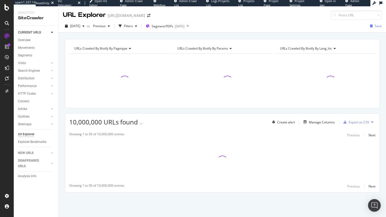
click at [321, 131] on div "Showing 1 to 50 of 10,000,000 entries Previous Next Showing 1 to 50 of 10,000,0…" at bounding box center [222, 160] width 314 height 63
click at [320, 121] on div "Manage Columns" at bounding box center [322, 122] width 26 height 4
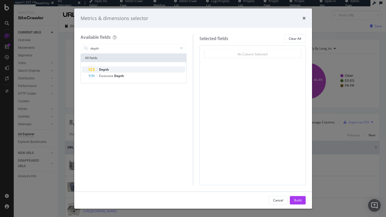
click at [99, 68] on span "Depth" at bounding box center [104, 69] width 10 height 4
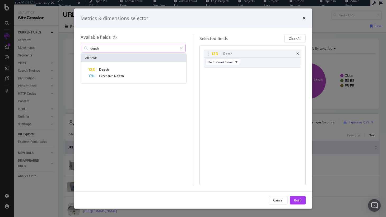
click at [109, 50] on input "depth" at bounding box center [134, 48] width 88 height 8
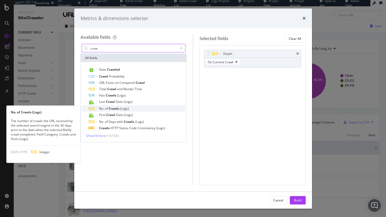
type input "craw"
click at [145, 109] on div "No. of Crawls (Logs)" at bounding box center [136, 109] width 97 height 6
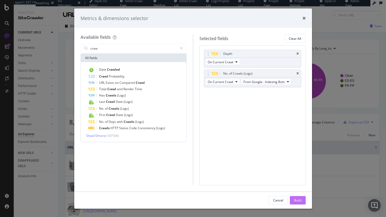
click at [295, 197] on div "Build" at bounding box center [297, 200] width 7 height 8
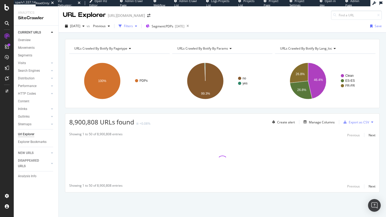
click at [133, 24] on div "Filters" at bounding box center [128, 26] width 9 height 4
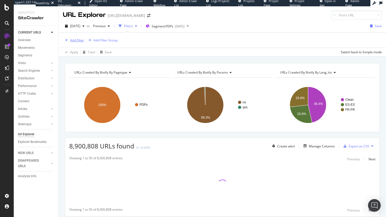
click at [67, 42] on icon "button" at bounding box center [66, 40] width 3 height 3
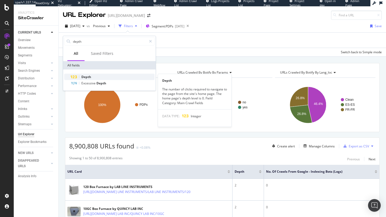
type input "depth"
click at [121, 77] on div "Depth" at bounding box center [112, 77] width 84 height 6
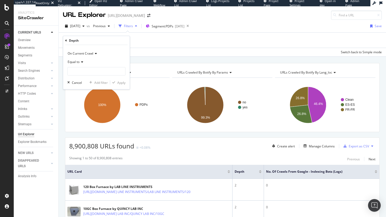
click at [153, 48] on div "Add Filter Add Filter Group Apply Clear Save Switch back to Simple mode" at bounding box center [222, 45] width 319 height 24
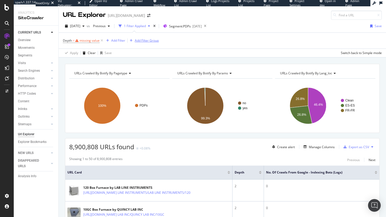
click at [101, 41] on icon at bounding box center [101, 40] width 4 height 5
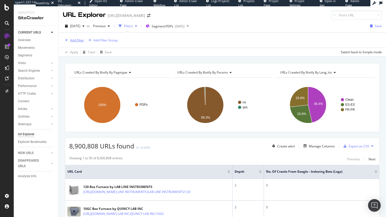
click at [67, 42] on icon "button" at bounding box center [66, 40] width 3 height 3
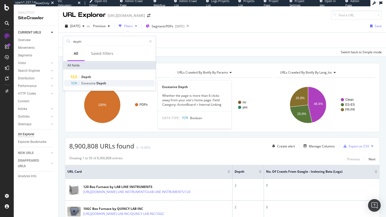
click at [95, 86] on div "Excessive Depth" at bounding box center [112, 83] width 84 height 6
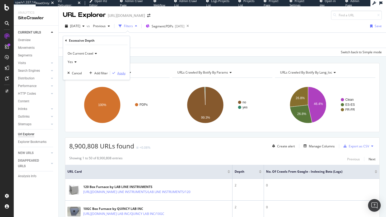
click at [124, 74] on div "Apply" at bounding box center [121, 73] width 8 height 4
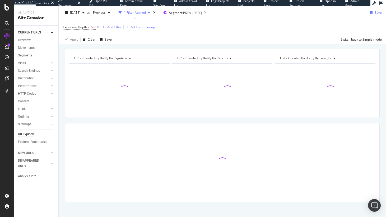
scroll to position [19, 0]
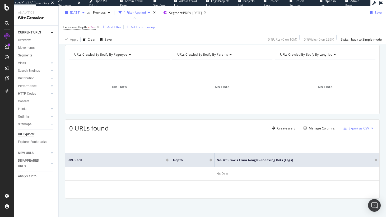
click at [96, 27] on icon at bounding box center [98, 27] width 4 height 5
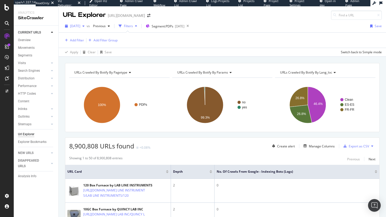
click at [75, 26] on span "2025 Aug. 22nd" at bounding box center [75, 26] width 10 height 4
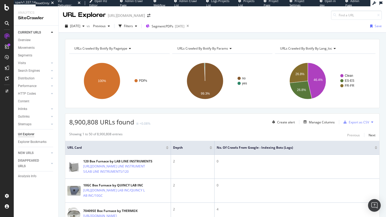
click at [163, 36] on div "URLs Crawled By Botify By pagetype Chart (by Value) Table Expand Export as CSV …" at bounding box center [222, 39] width 327 height 13
click at [133, 25] on div "Filters" at bounding box center [128, 26] width 9 height 4
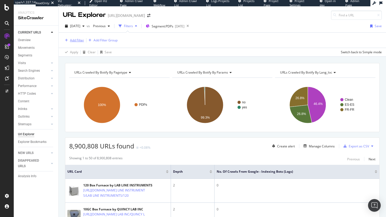
click at [74, 41] on div "Add Filter" at bounding box center [77, 40] width 14 height 4
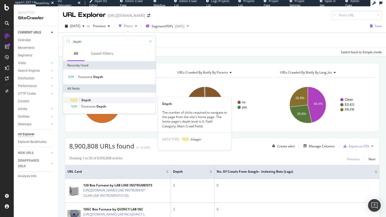
type input "depth"
click at [92, 99] on div "Depth" at bounding box center [112, 100] width 84 height 6
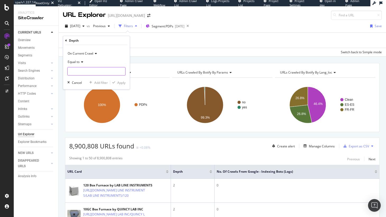
click at [88, 68] on input "number" at bounding box center [96, 71] width 58 height 8
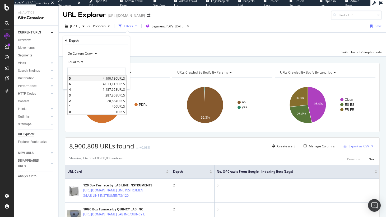
click at [90, 78] on span "5" at bounding box center [85, 78] width 32 height 4
type input "5"
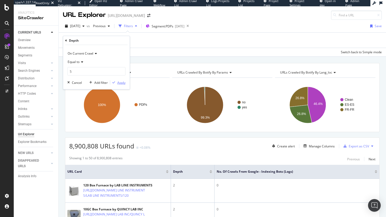
click at [119, 82] on div "Apply" at bounding box center [121, 82] width 8 height 4
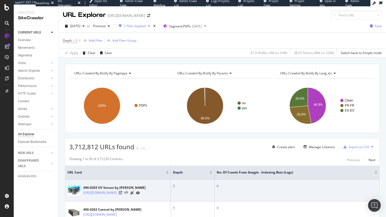
click at [217, 186] on div "0" at bounding box center [296, 186] width 160 height 5
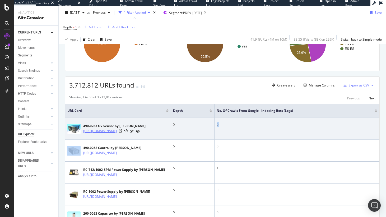
scroll to position [85, 0]
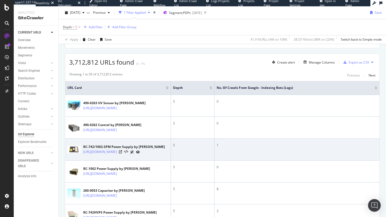
click at [174, 148] on div "5" at bounding box center [192, 145] width 39 height 5
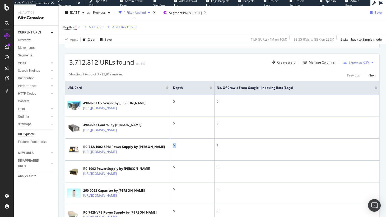
scroll to position [0, 0]
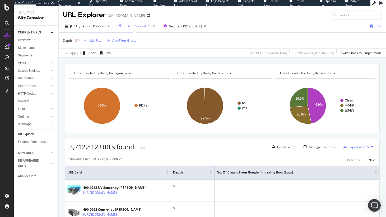
click at [66, 39] on span "Depth" at bounding box center [67, 40] width 9 height 4
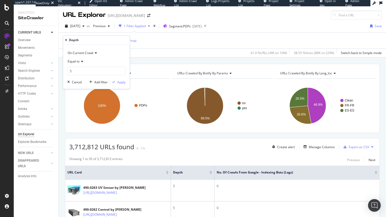
click at [162, 88] on rect "A chart." at bounding box center [118, 106] width 99 height 46
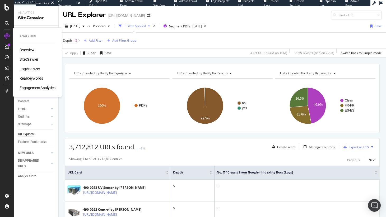
click at [29, 80] on div "RealKeywords" at bounding box center [31, 78] width 23 height 5
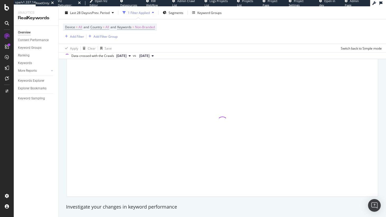
scroll to position [46, 0]
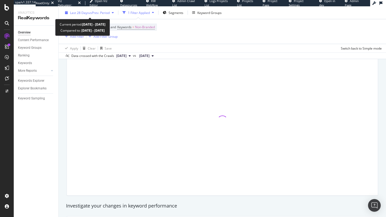
click at [108, 11] on span "vs Prev. Period" at bounding box center [99, 12] width 21 height 4
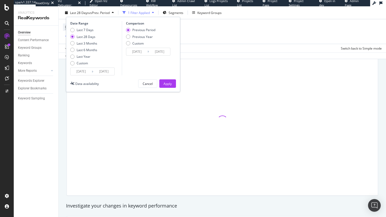
click at [251, 34] on div "Device = All and Country = All and Keywords = Non-Branded Add Filter Add Filter…" at bounding box center [222, 31] width 319 height 25
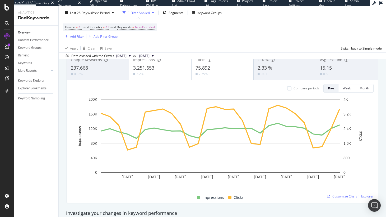
scroll to position [37, 0]
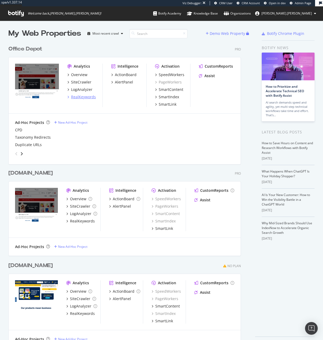
scroll to position [1, 0]
click at [175, 77] on div "SpeedWorkers" at bounding box center [172, 74] width 26 height 5
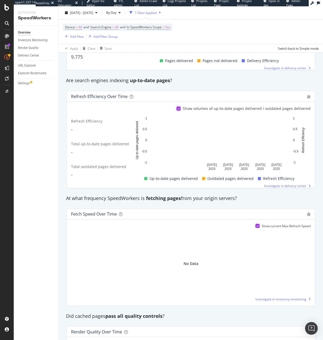
scroll to position [318, 0]
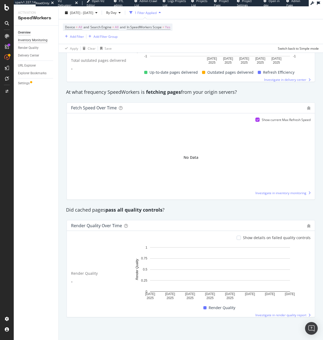
click at [45, 41] on div "Inventory Monitoring" at bounding box center [33, 40] width 30 height 6
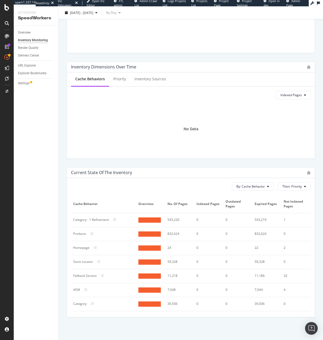
scroll to position [172, 0]
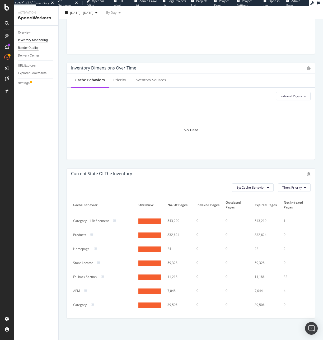
click at [24, 48] on div "Render Quality" at bounding box center [28, 48] width 21 height 6
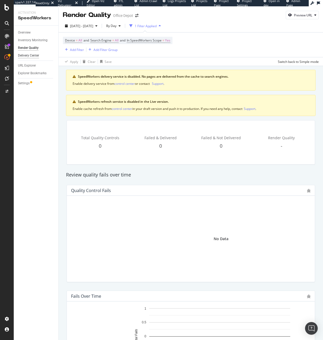
click at [33, 54] on div "Delivery Center" at bounding box center [28, 56] width 21 height 6
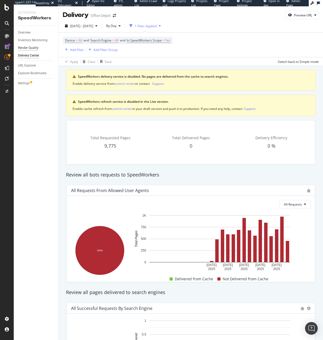
click at [35, 45] on div "Render Quality" at bounding box center [28, 48] width 21 height 6
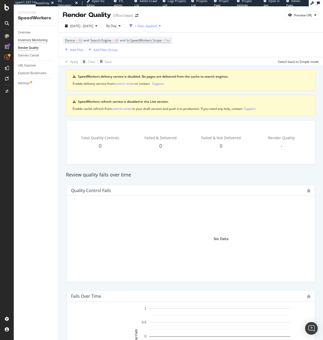
click at [37, 40] on div "Inventory Monitoring" at bounding box center [33, 40] width 30 height 6
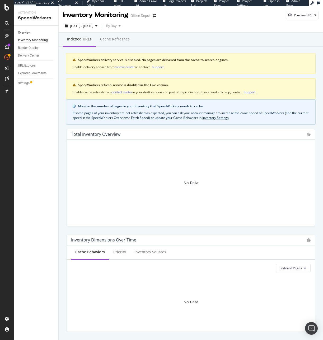
click at [32, 33] on link "Overview" at bounding box center [36, 33] width 37 height 6
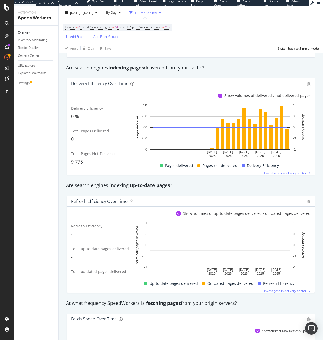
scroll to position [107, 0]
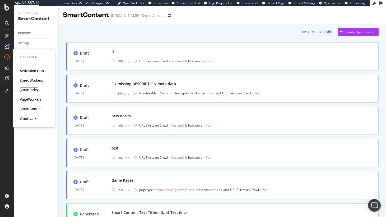
click at [32, 88] on div "SmartIndex" at bounding box center [29, 89] width 19 height 5
